Goal: Find specific page/section: Locate a particular part of the current website

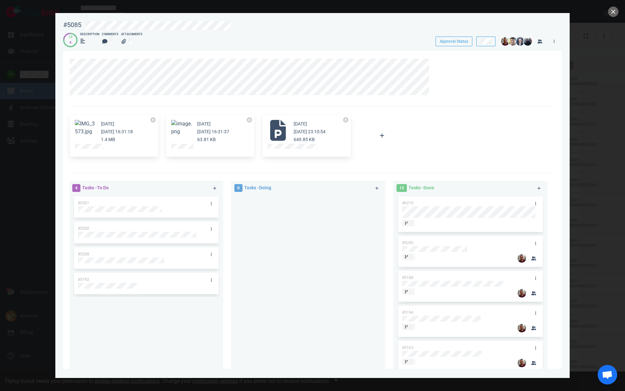
click at [608, 13] on div at bounding box center [312, 195] width 625 height 391
click at [610, 13] on button "close" at bounding box center [613, 12] width 10 height 10
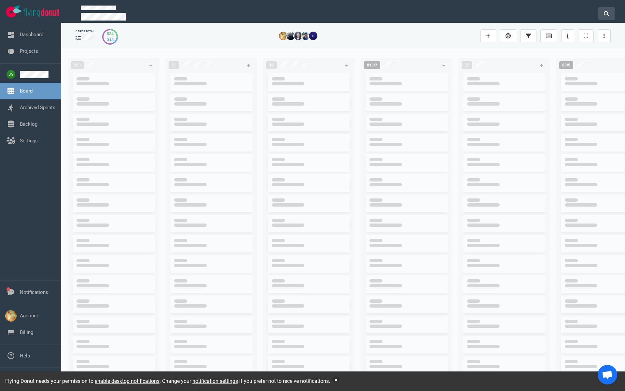
click at [605, 17] on button at bounding box center [606, 13] width 16 height 13
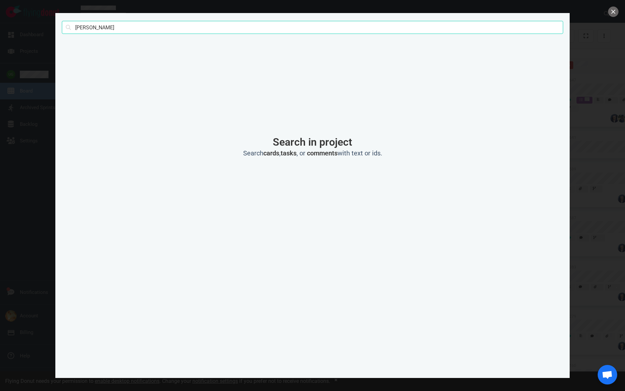
type input "[PERSON_NAME]"
click button "Search" at bounding box center [0, 0] width 0 height 0
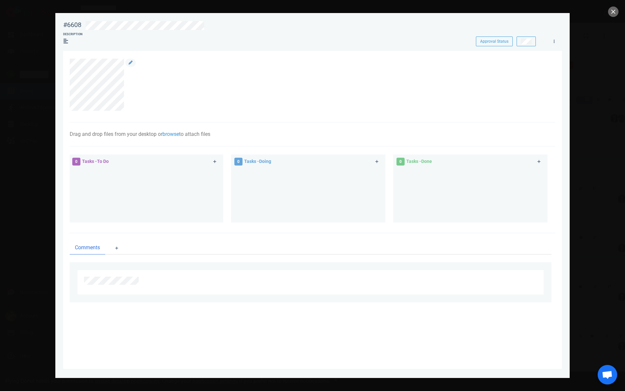
click at [124, 94] on div at bounding box center [309, 85] width 478 height 52
click at [124, 94] on div at bounding box center [130, 85] width 12 height 52
